Goal: Register for event/course

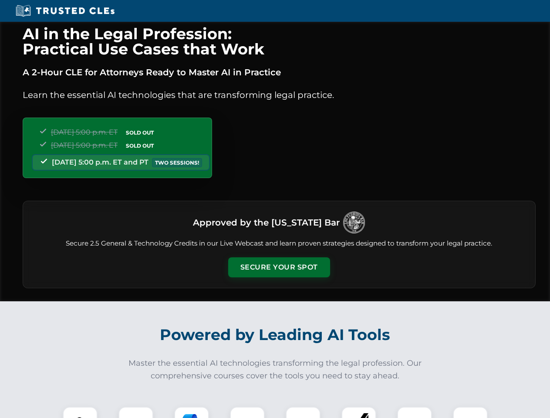
click at [279, 267] on button "Secure Your Spot" at bounding box center [279, 267] width 102 height 20
click at [80, 412] on img at bounding box center [80, 424] width 25 height 25
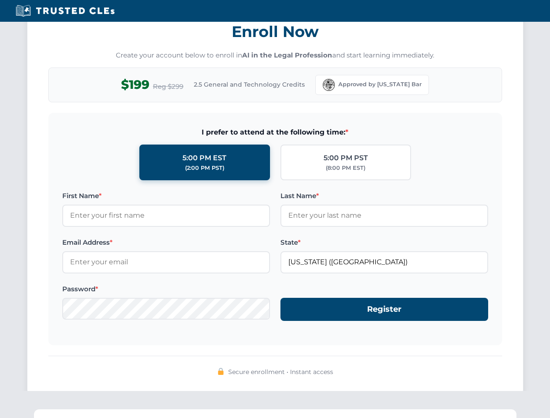
scroll to position [855, 0]
